Goal: Task Accomplishment & Management: Use online tool/utility

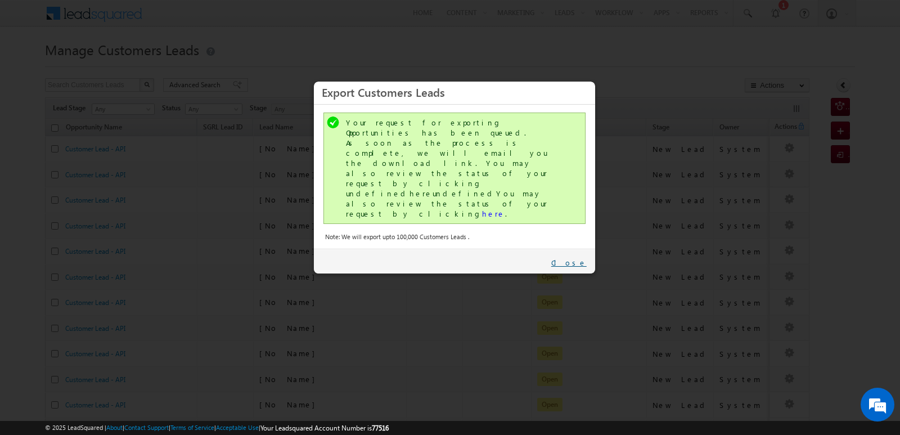
click at [578, 258] on link "Close" at bounding box center [568, 263] width 35 height 10
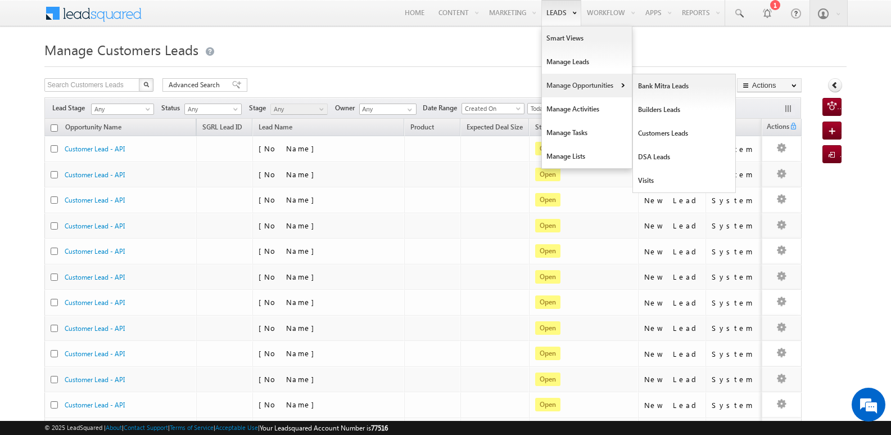
click at [558, 90] on link "Manage Opportunities" at bounding box center [587, 86] width 90 height 24
click at [657, 137] on link "Customers Leads" at bounding box center [684, 133] width 103 height 24
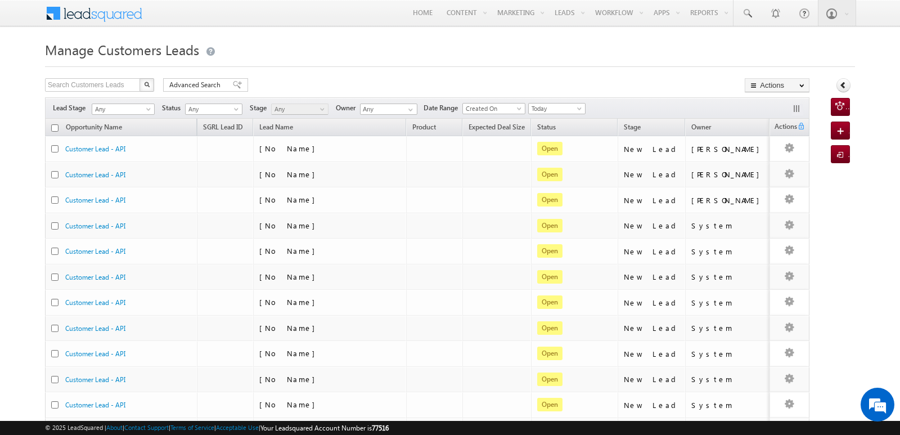
click at [579, 83] on div "Search Customers Leads X 1584 results found Advanced Search Advanced search res…" at bounding box center [427, 86] width 764 height 16
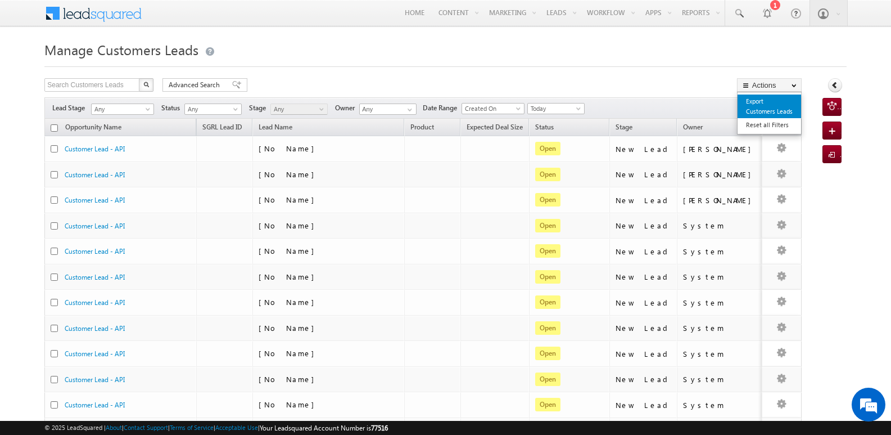
click at [760, 105] on link "Export Customers Leads" at bounding box center [770, 106] width 64 height 24
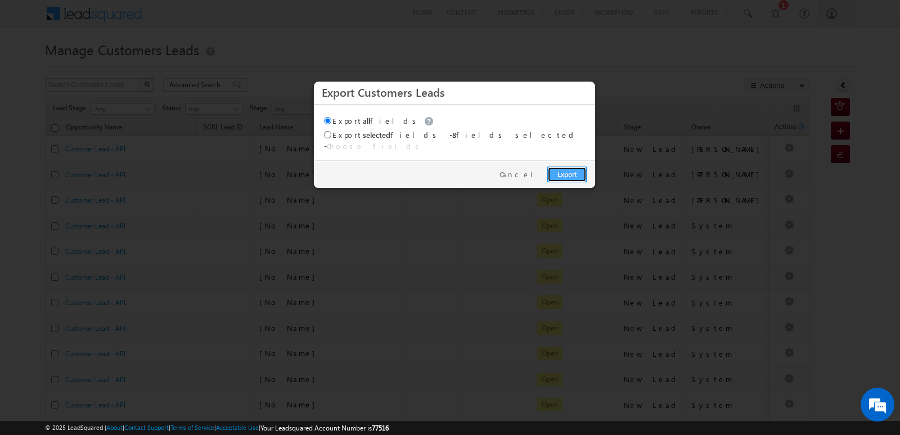
click at [573, 166] on link "Export" at bounding box center [566, 174] width 39 height 16
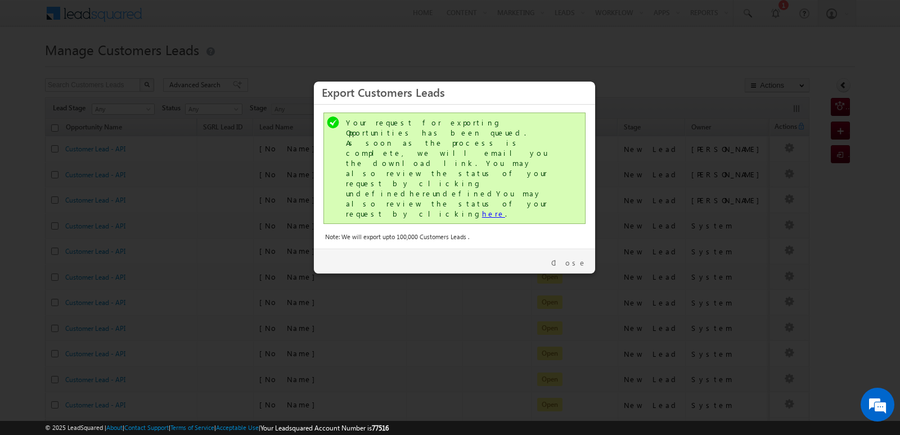
click at [482, 209] on link "here" at bounding box center [493, 214] width 23 height 10
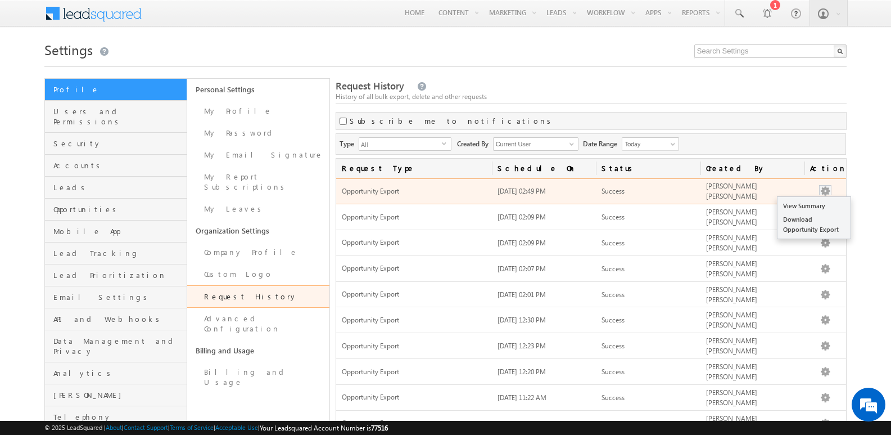
click at [824, 188] on button "button" at bounding box center [825, 191] width 11 height 11
click at [810, 221] on link "Download Opportunity Export" at bounding box center [814, 225] width 73 height 24
